Goal: Find specific page/section: Find specific page/section

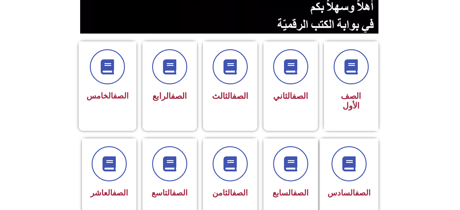
scroll to position [132, 0]
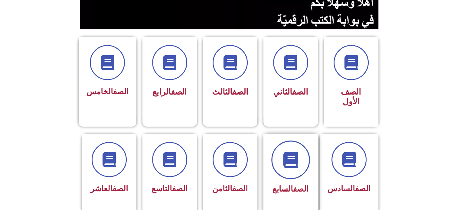
click at [301, 156] on span at bounding box center [290, 160] width 39 height 39
click at [292, 152] on icon at bounding box center [290, 160] width 17 height 17
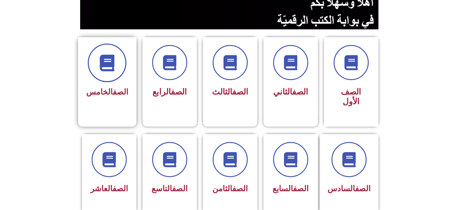
click at [118, 77] on span at bounding box center [107, 63] width 39 height 39
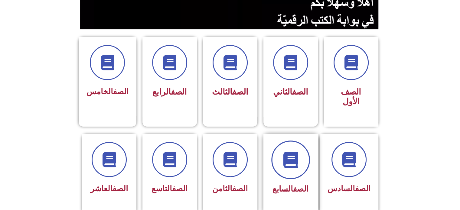
click at [300, 159] on span at bounding box center [290, 160] width 39 height 39
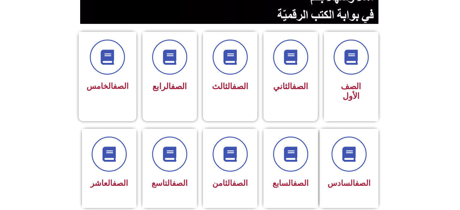
scroll to position [122, 0]
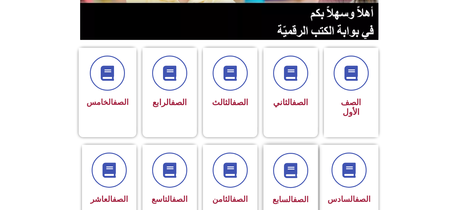
click at [279, 180] on div "الصف السابع" at bounding box center [291, 180] width 38 height 54
click at [301, 168] on span at bounding box center [290, 170] width 39 height 39
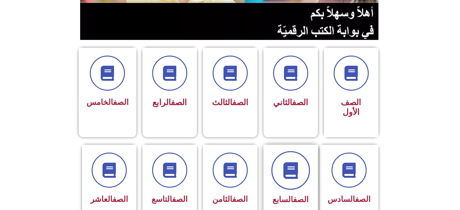
click at [301, 168] on span at bounding box center [290, 170] width 39 height 39
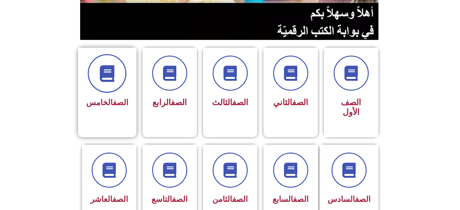
click at [122, 65] on span at bounding box center [107, 73] width 39 height 39
click at [116, 94] on div "الصف الخامس" at bounding box center [107, 83] width 42 height 54
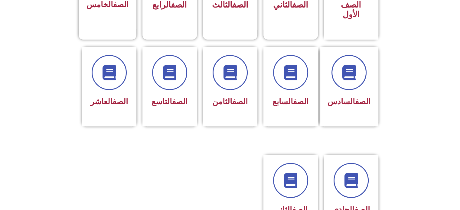
scroll to position [217, 0]
